Goal: Transaction & Acquisition: Book appointment/travel/reservation

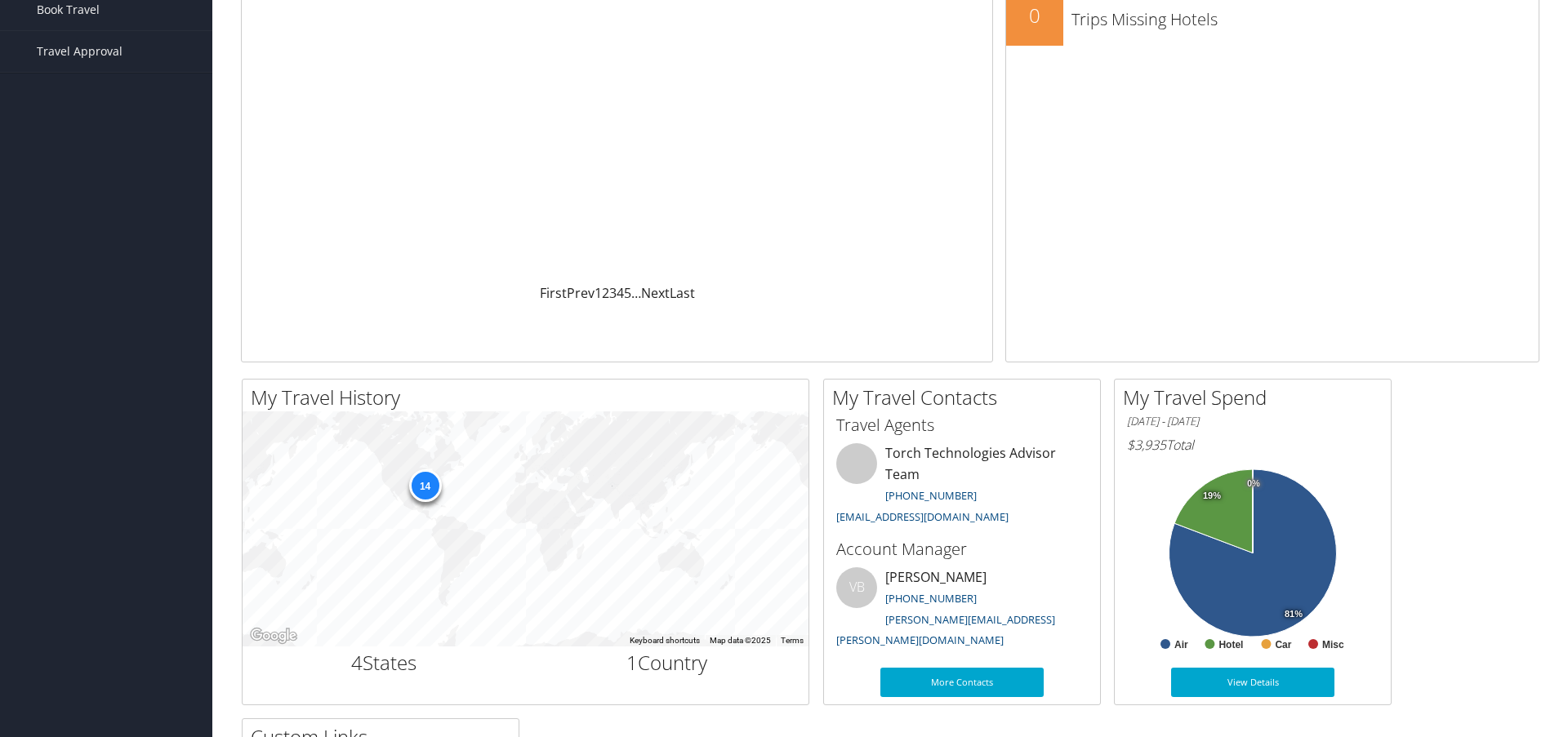
scroll to position [250, 0]
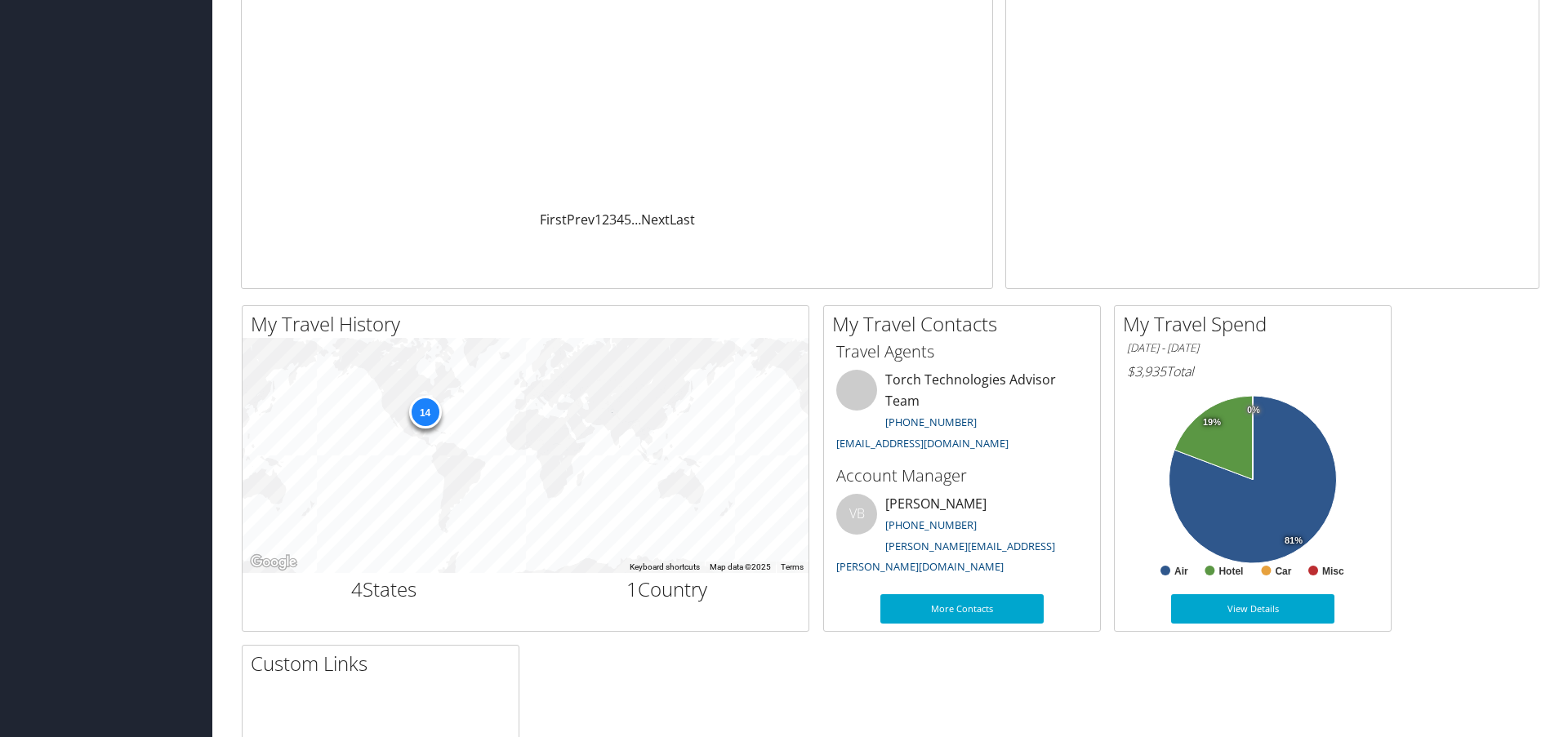
click at [425, 415] on div "14" at bounding box center [425, 412] width 33 height 33
click at [387, 584] on h2 "4 States" at bounding box center [384, 589] width 259 height 28
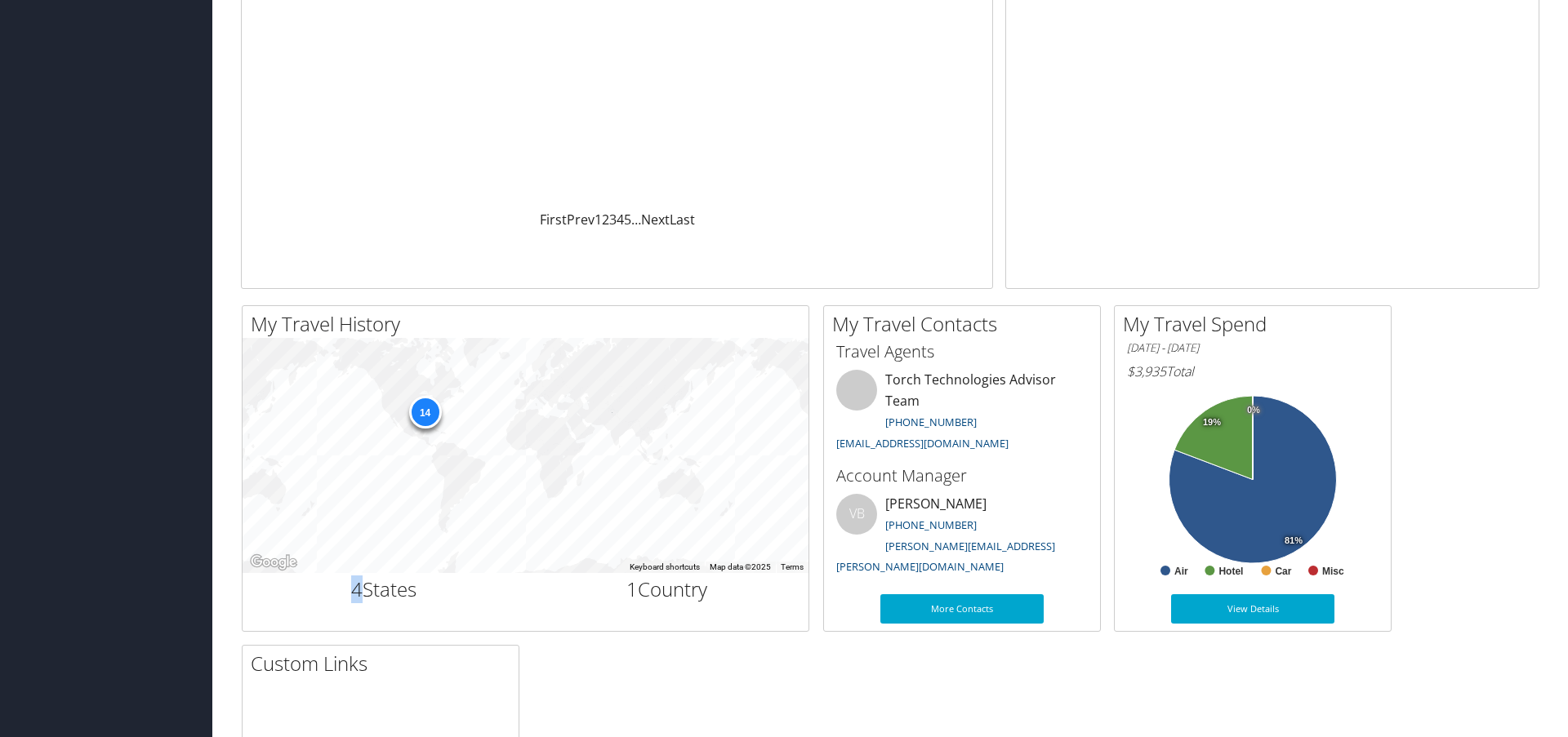
click at [387, 584] on h2 "4 States" at bounding box center [384, 589] width 259 height 28
click at [405, 592] on h2 "4 States" at bounding box center [384, 589] width 259 height 28
click at [646, 583] on h2 "1 Country" at bounding box center [667, 589] width 259 height 28
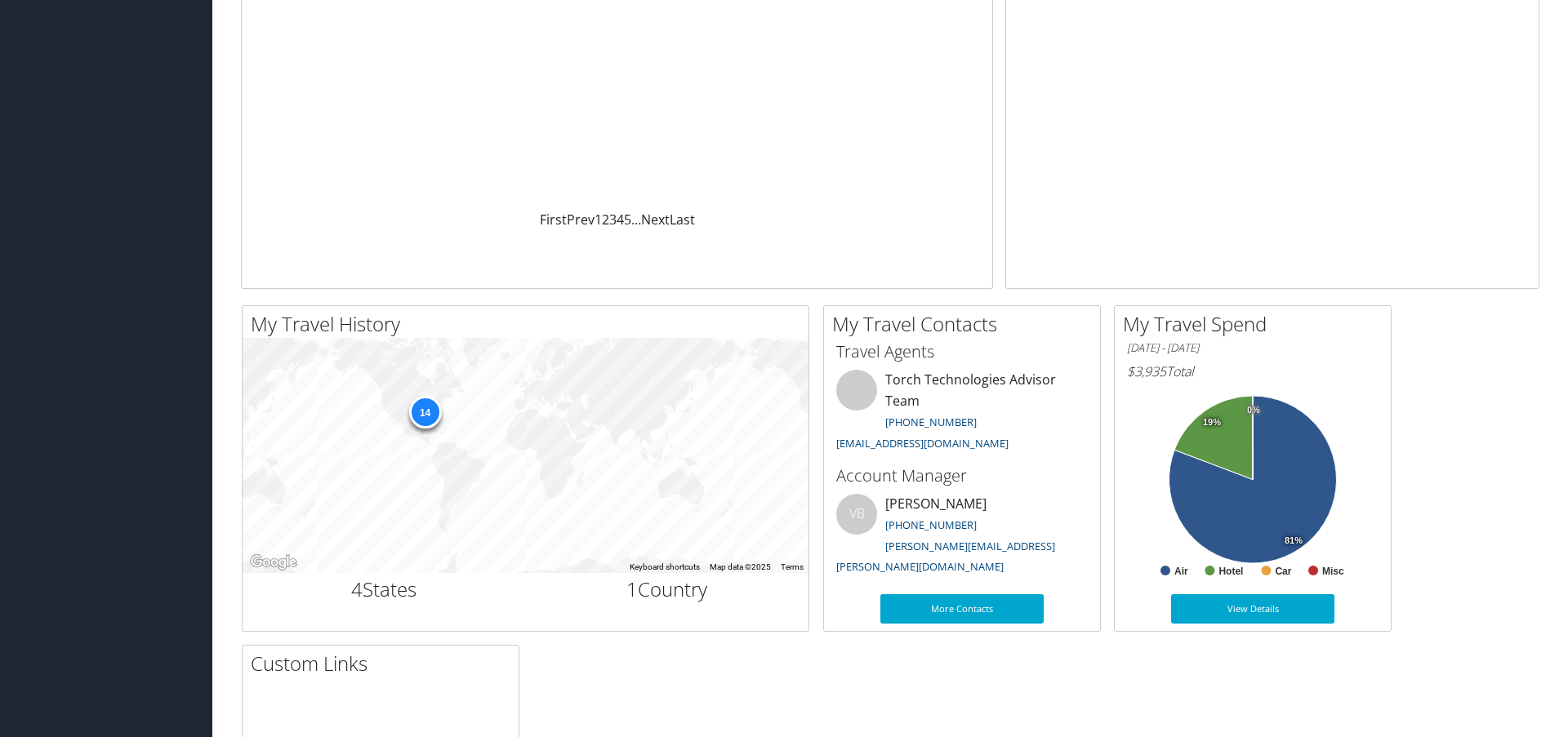
click at [646, 583] on h2 "1 Country" at bounding box center [667, 589] width 259 height 28
click at [644, 585] on h2 "1 Country" at bounding box center [667, 589] width 259 height 28
click at [558, 492] on div "14" at bounding box center [525, 455] width 566 height 235
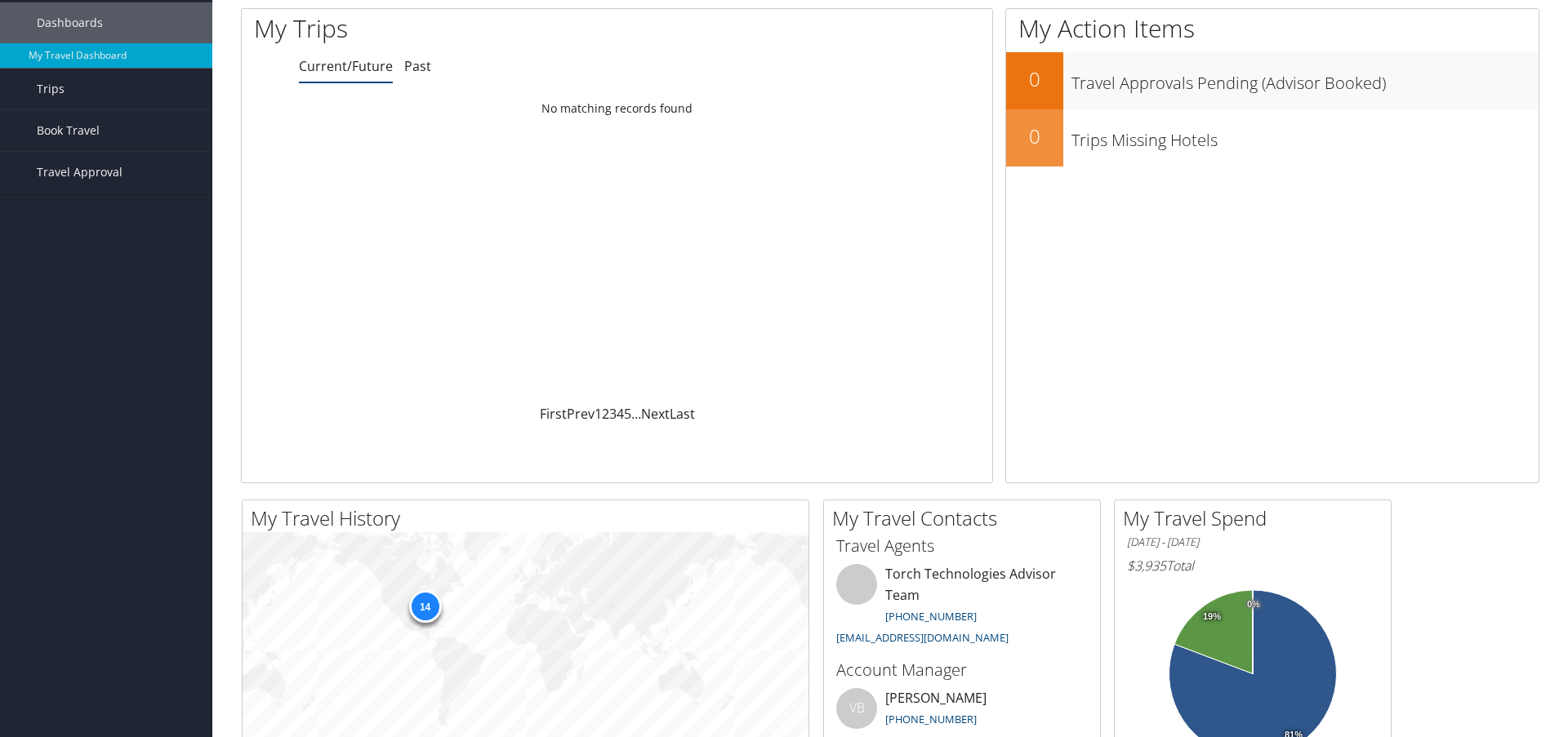
scroll to position [0, 0]
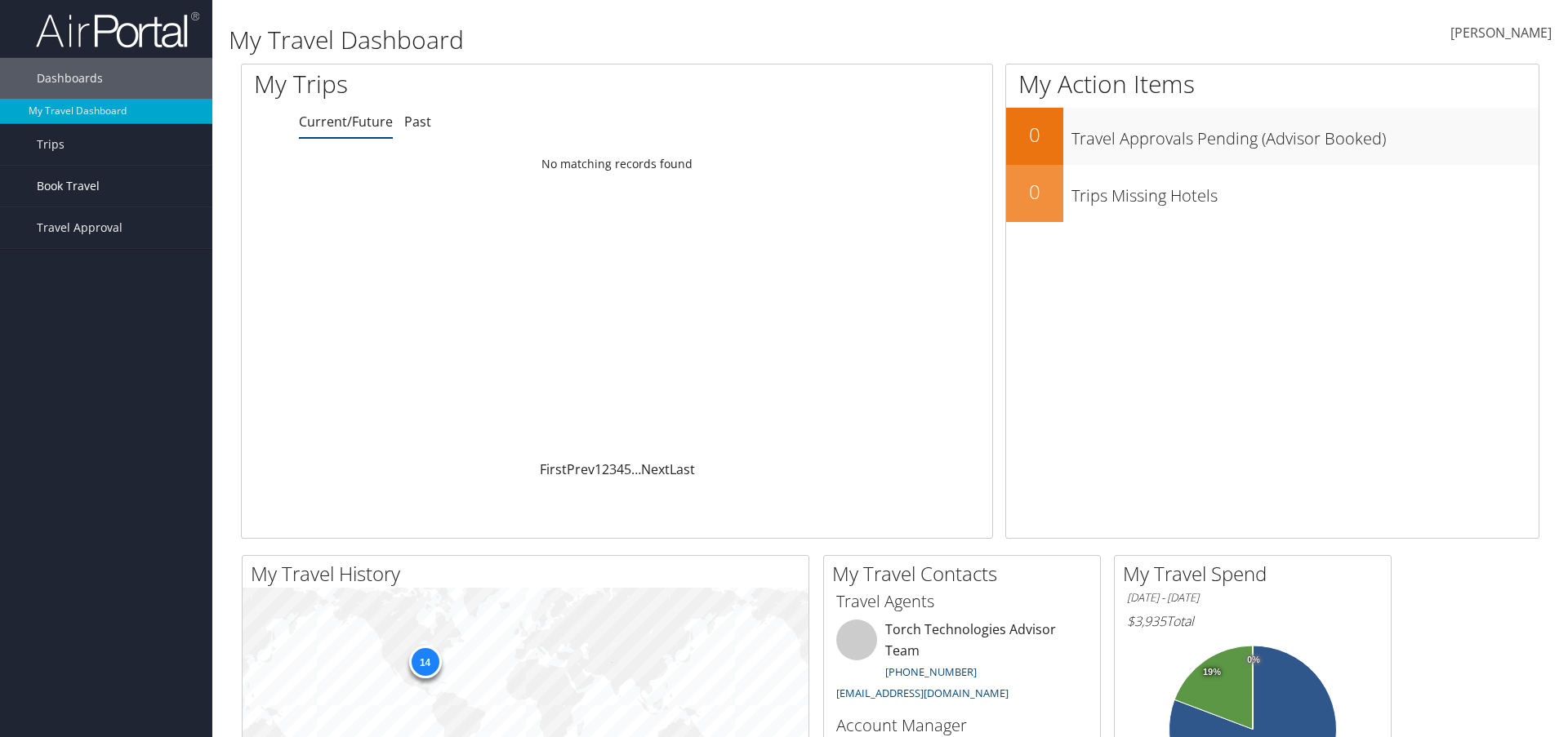
click at [92, 188] on span "Book Travel" at bounding box center [68, 186] width 63 height 41
click at [97, 271] on link "Book/Manage Online Trips" at bounding box center [105, 267] width 212 height 24
